Goal: Task Accomplishment & Management: Manage account settings

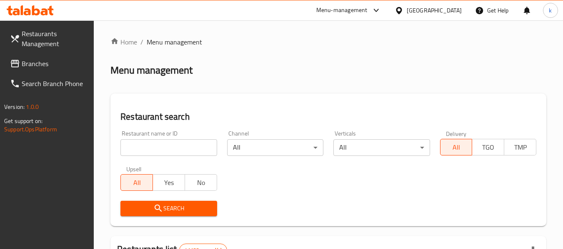
drag, startPoint x: 163, startPoint y: 147, endPoint x: 156, endPoint y: 149, distance: 7.3
click at [163, 147] on input "search" at bounding box center [168, 148] width 96 height 17
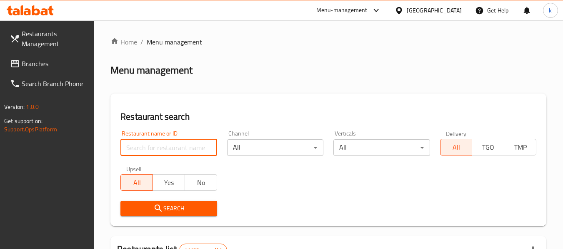
paste input "767627"
type input "767627"
click button "Search" at bounding box center [168, 208] width 96 height 15
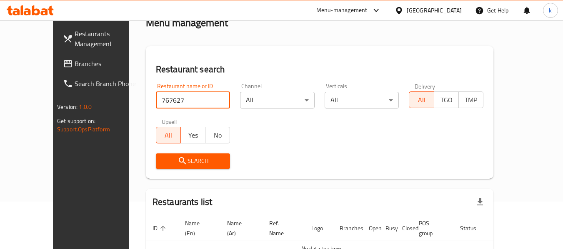
scroll to position [7, 0]
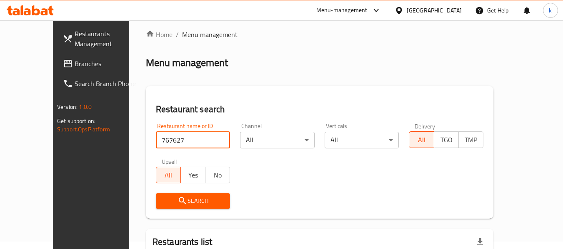
click at [75, 65] on span "Branches" at bounding box center [108, 64] width 66 height 10
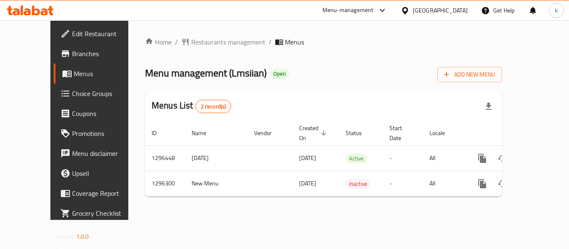
click at [72, 96] on span "Choice Groups" at bounding box center [105, 94] width 67 height 10
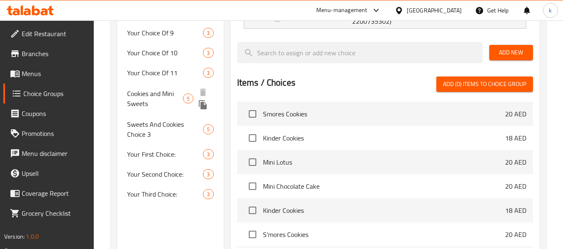
scroll to position [333, 0]
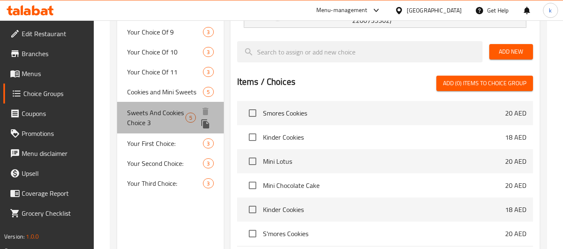
click at [132, 120] on span "Sweets And Cookies Choice 3" at bounding box center [156, 118] width 58 height 20
type input "Sweets And Cookies Choice 3"
type input "سويتس و كوكيز اختيار 3"
type input "1"
